Goal: Book appointment/travel/reservation

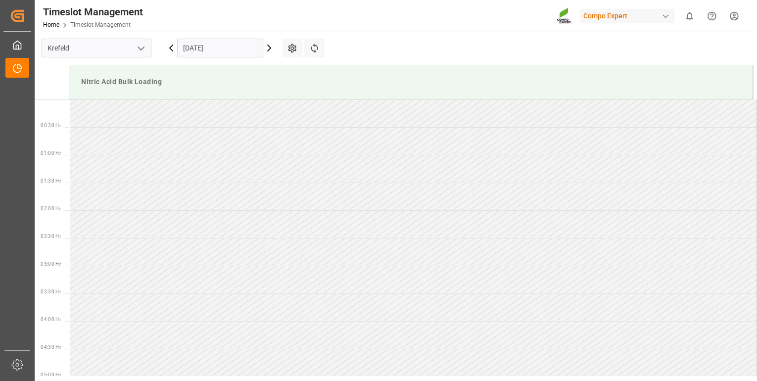
scroll to position [231, 0]
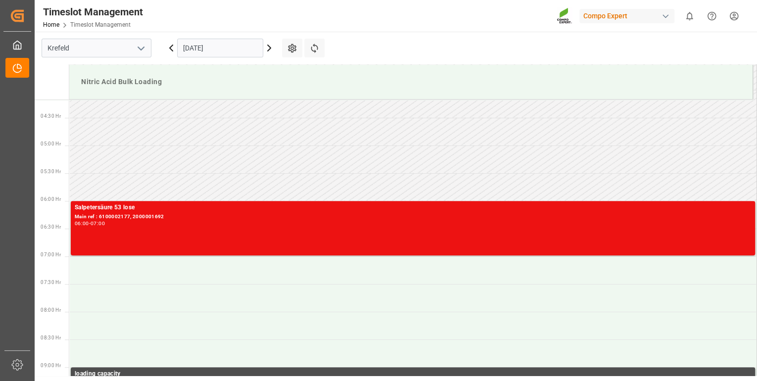
drag, startPoint x: 69, startPoint y: 169, endPoint x: 73, endPoint y: 164, distance: 6.3
click at [267, 48] on icon at bounding box center [269, 48] width 12 height 12
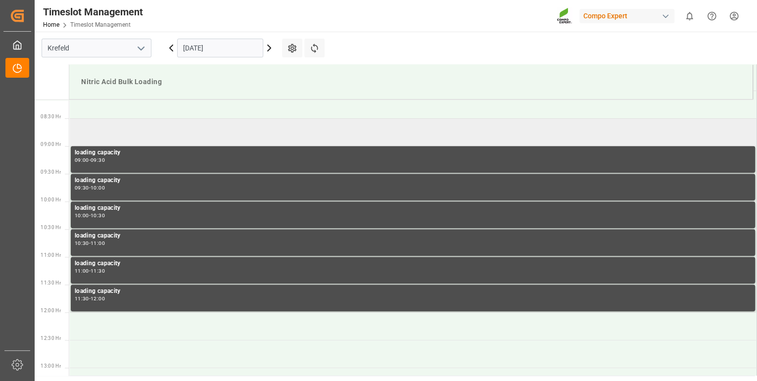
scroll to position [429, 0]
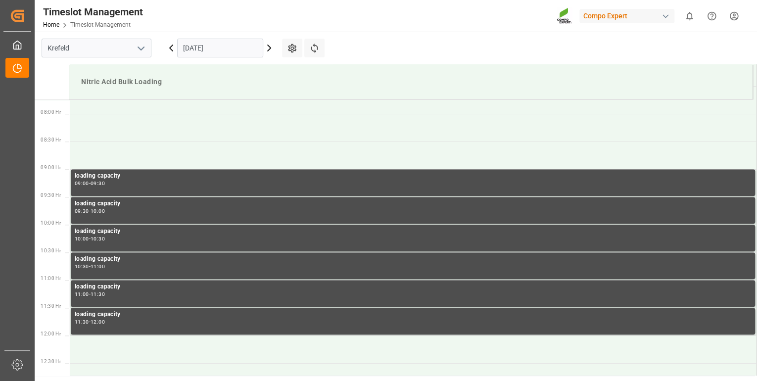
click at [269, 49] on icon at bounding box center [269, 48] width 3 height 6
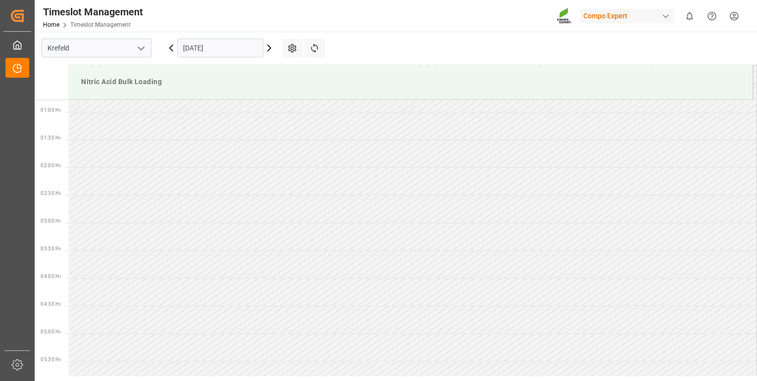
scroll to position [0, 0]
click at [270, 48] on icon at bounding box center [269, 48] width 12 height 12
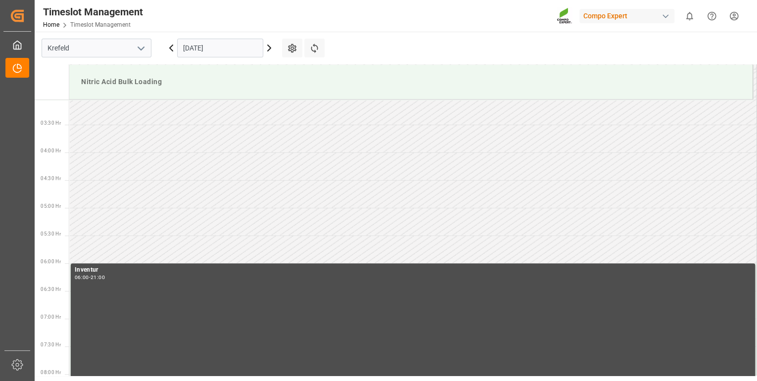
scroll to position [270, 0]
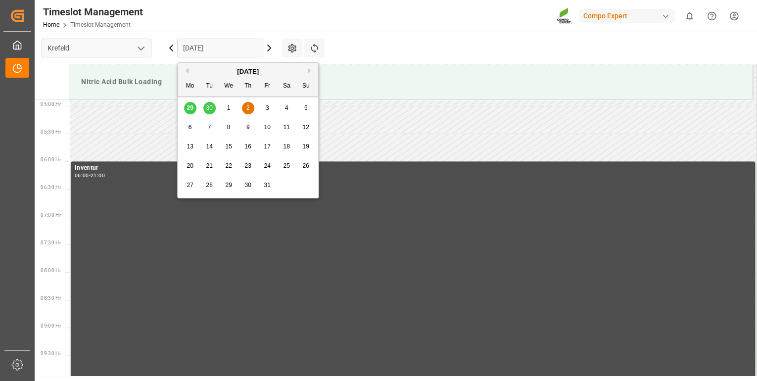
click at [190, 49] on input "[DATE]" at bounding box center [220, 48] width 86 height 19
click at [226, 182] on span "29" at bounding box center [228, 184] width 6 height 7
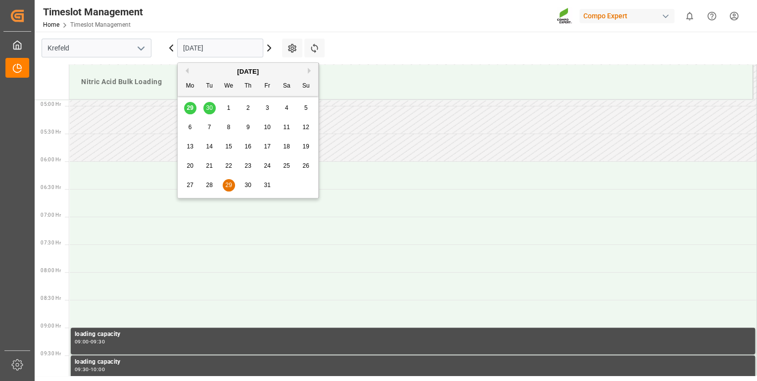
click at [194, 47] on input "[DATE]" at bounding box center [220, 48] width 86 height 19
click at [189, 105] on div "29 30 1 2 3 4 5" at bounding box center [247, 107] width 135 height 19
click at [186, 70] on button "Previous Month" at bounding box center [185, 71] width 6 height 6
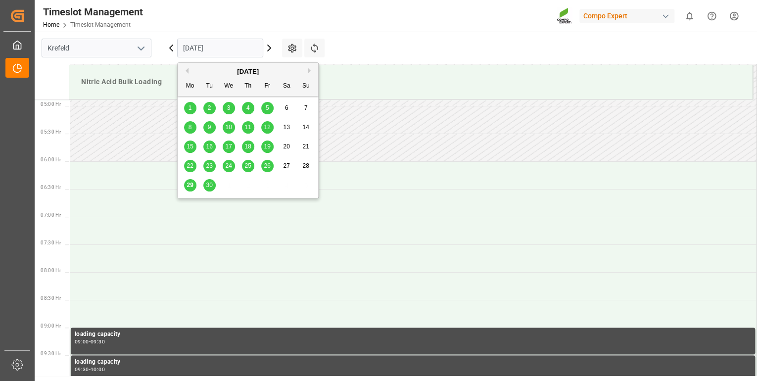
click at [188, 185] on span "29" at bounding box center [189, 184] width 6 height 7
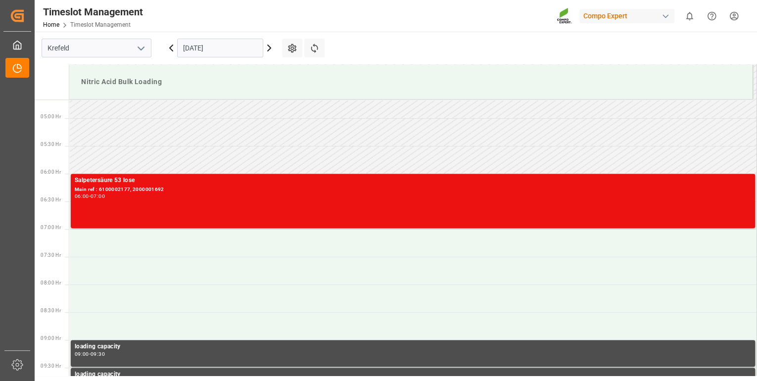
scroll to position [231, 0]
